Goal: Information Seeking & Learning: Compare options

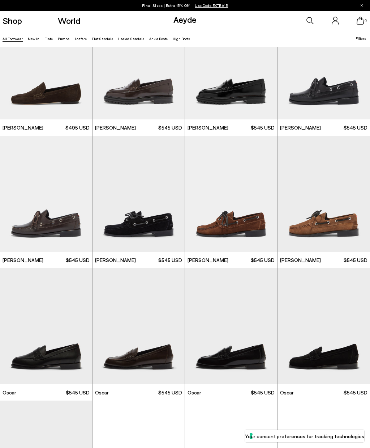
scroll to position [594, 0]
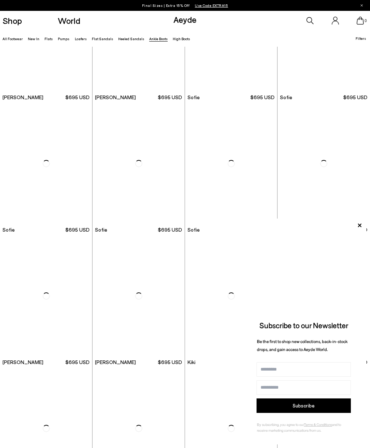
scroll to position [470, 0]
